Goal: Transaction & Acquisition: Purchase product/service

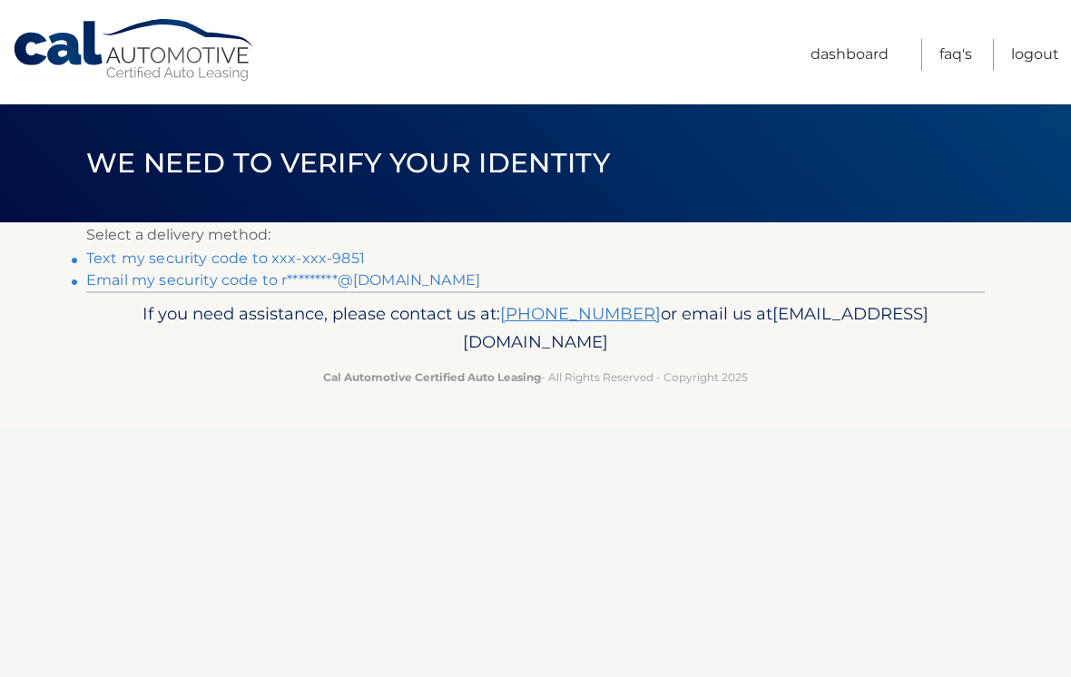
click at [95, 256] on link "Text my security code to xxx-xxx-9851" at bounding box center [225, 258] width 279 height 17
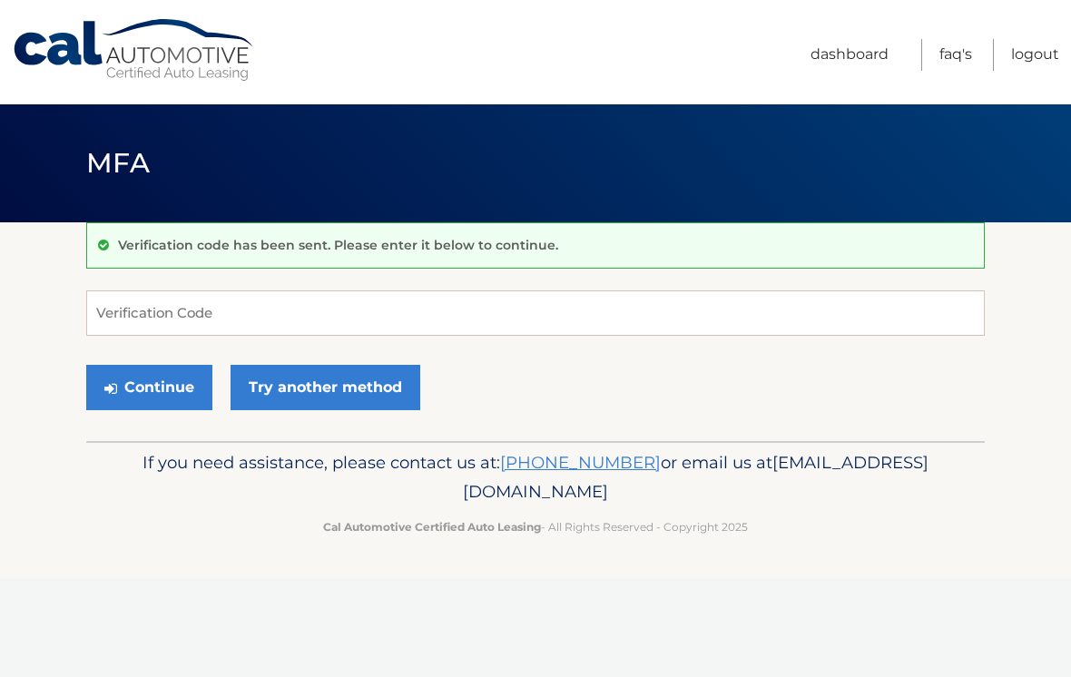
click at [156, 259] on div "Verification code has been sent. Please enter it below to continue." at bounding box center [535, 245] width 899 height 46
click at [121, 320] on input "Verification Code" at bounding box center [535, 312] width 899 height 45
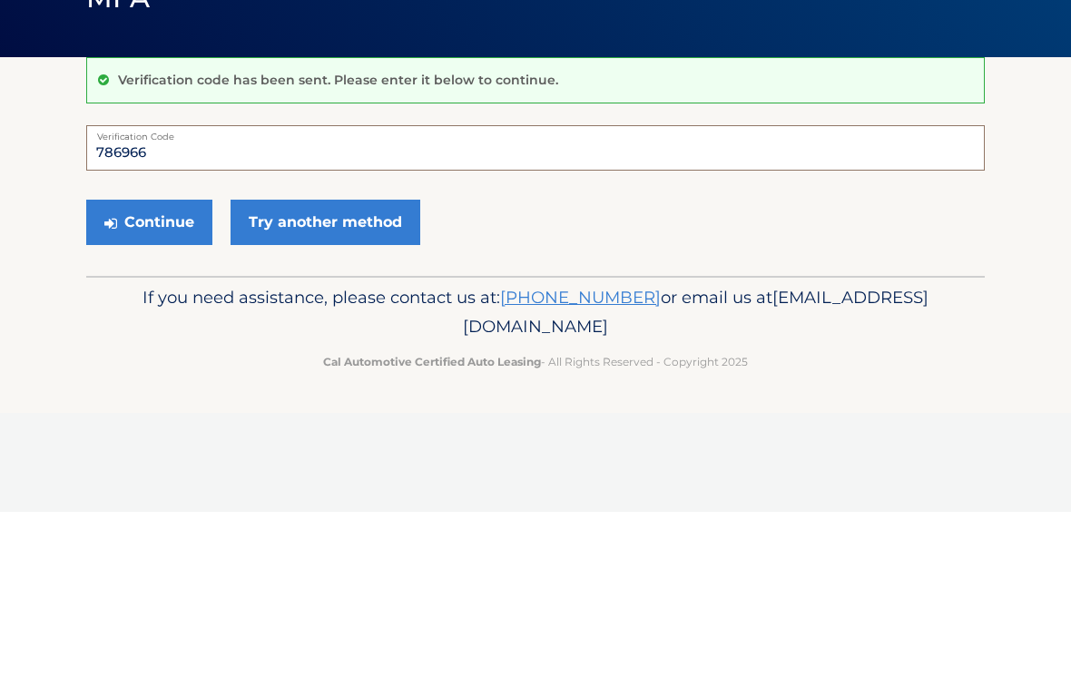
type input "786966"
click at [148, 365] on button "Continue" at bounding box center [149, 387] width 126 height 45
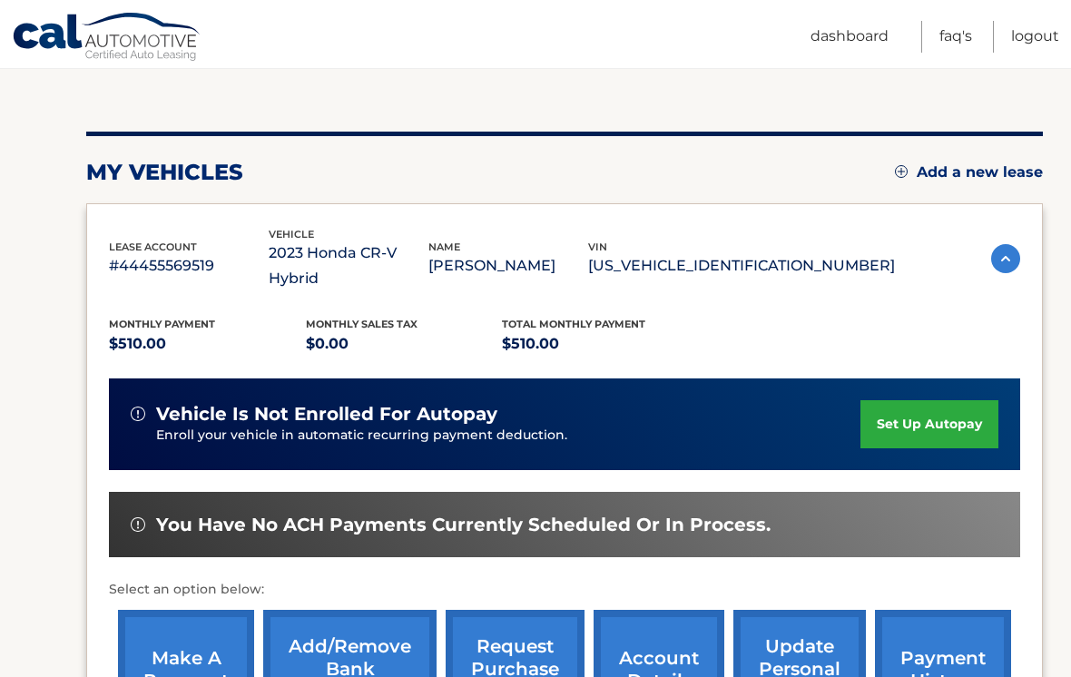
scroll to position [191, 0]
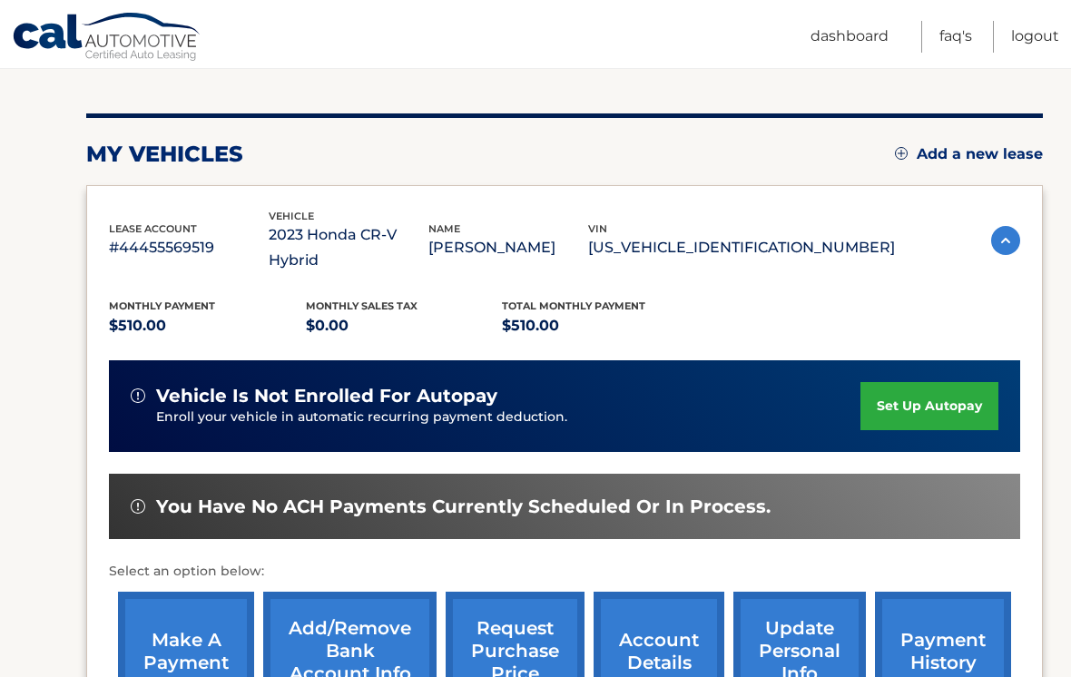
click at [167, 617] on link "make a payment" at bounding box center [186, 651] width 136 height 119
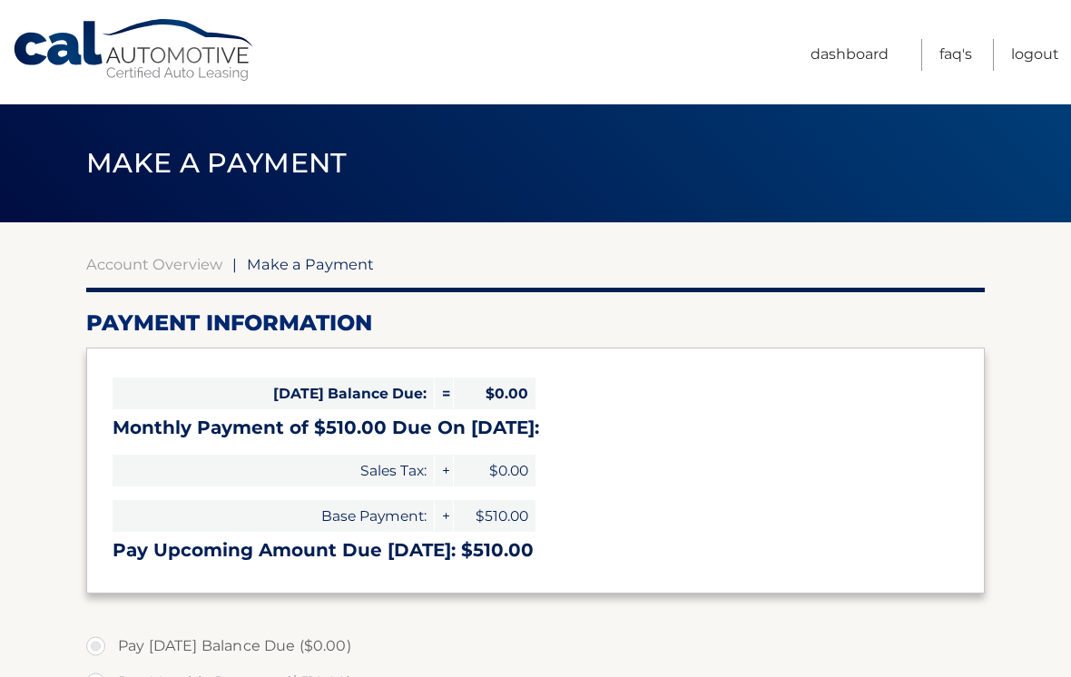
select select "ZjZkYjI5ZGMtZDMzNS00OWZiLTk4YTktNDQxNTU2NGYwNjQ3"
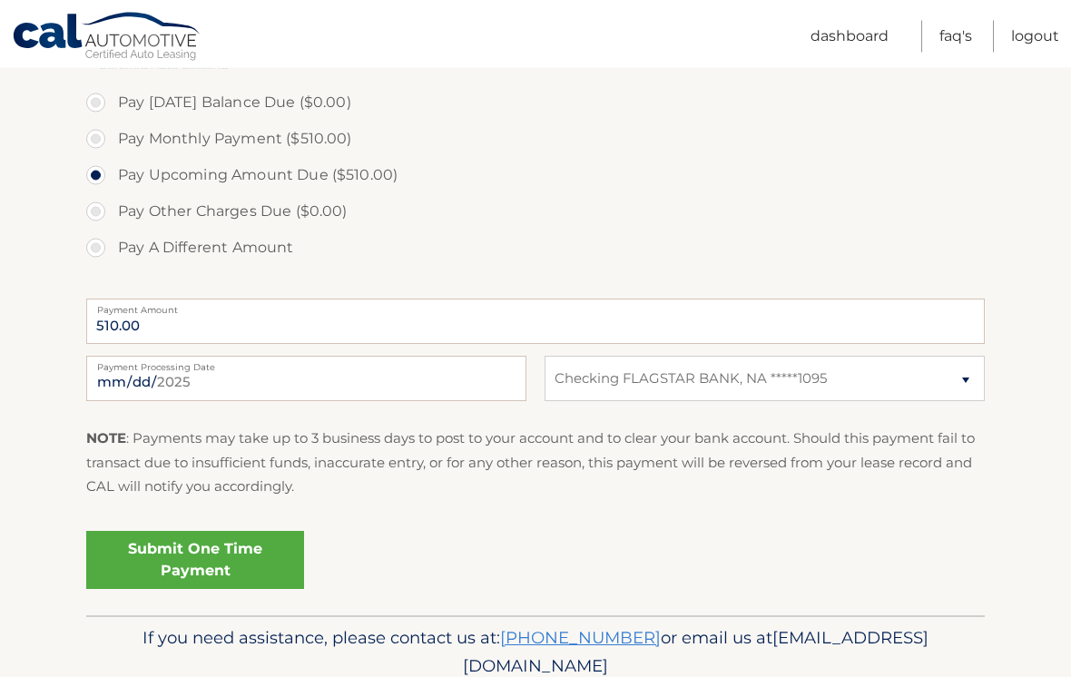
scroll to position [544, 0]
click at [147, 558] on link "Submit One Time Payment" at bounding box center [195, 560] width 218 height 58
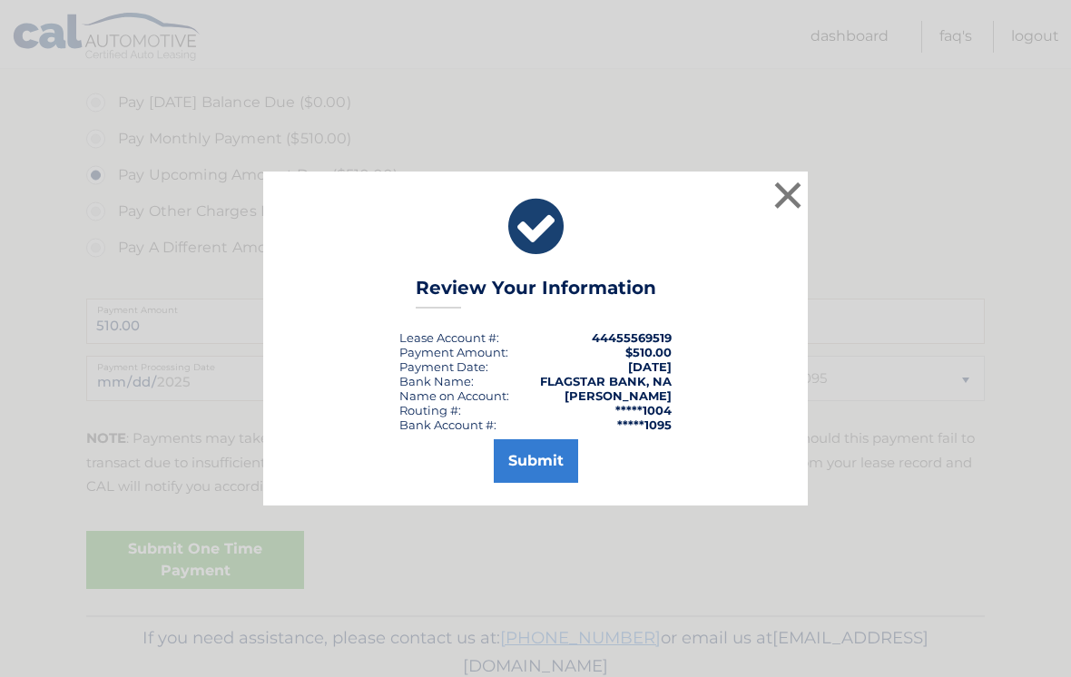
click at [523, 480] on button "Submit" at bounding box center [536, 461] width 84 height 44
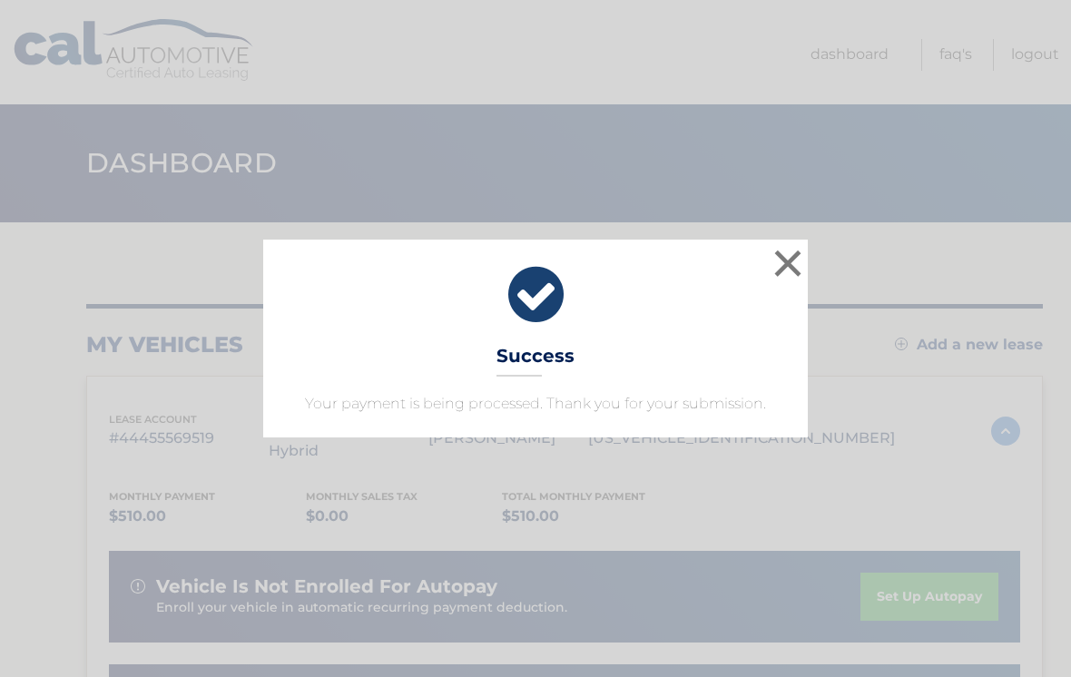
click at [783, 271] on button "×" at bounding box center [788, 263] width 36 height 36
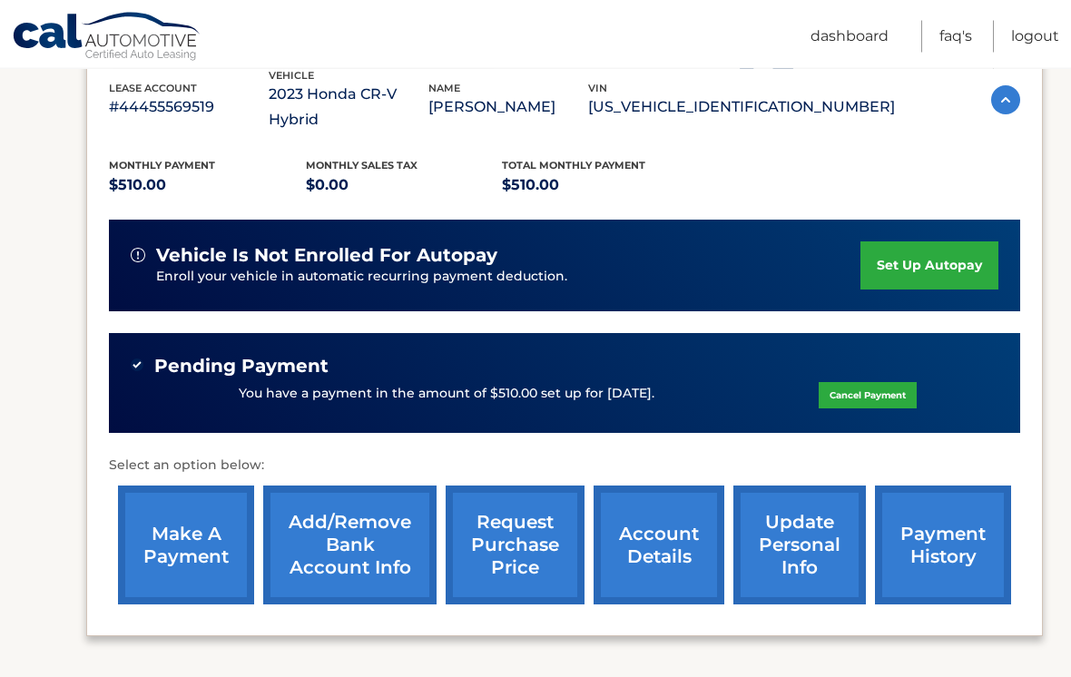
scroll to position [331, 0]
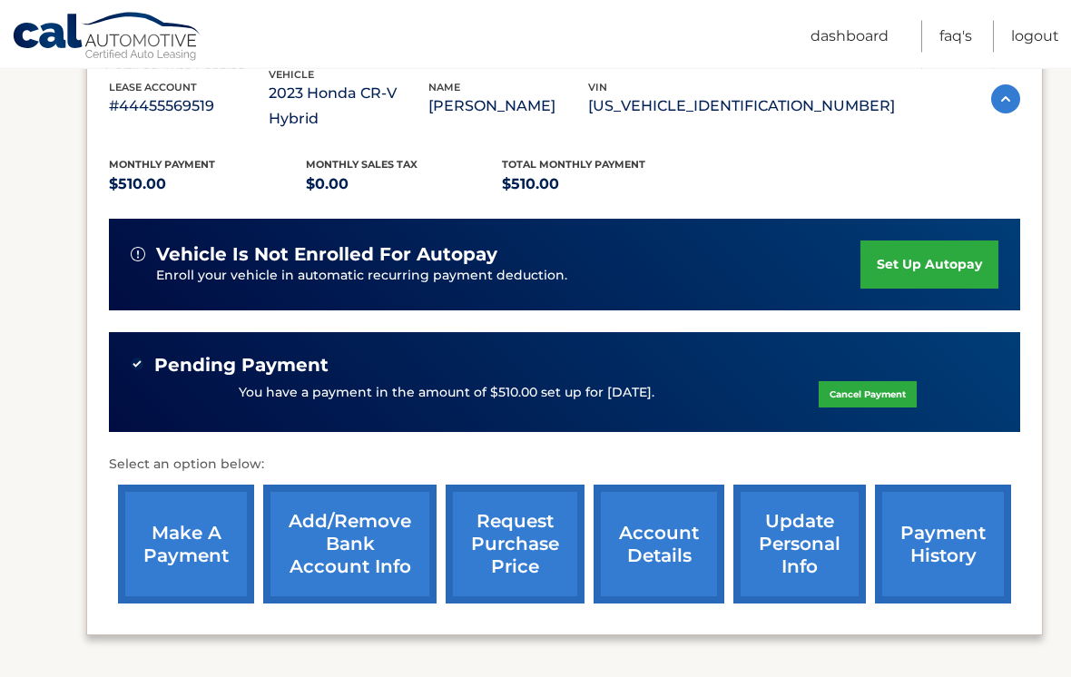
click at [1013, 30] on link "Logout" at bounding box center [1035, 37] width 48 height 32
